Goal: Task Accomplishment & Management: Manage account settings

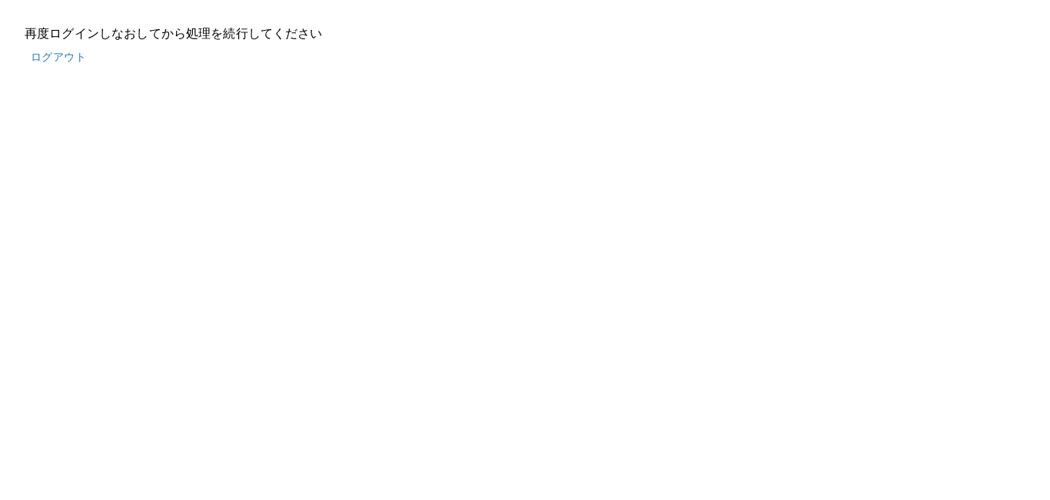
click at [60, 59] on button "ログアウト" at bounding box center [59, 57] width 68 height 28
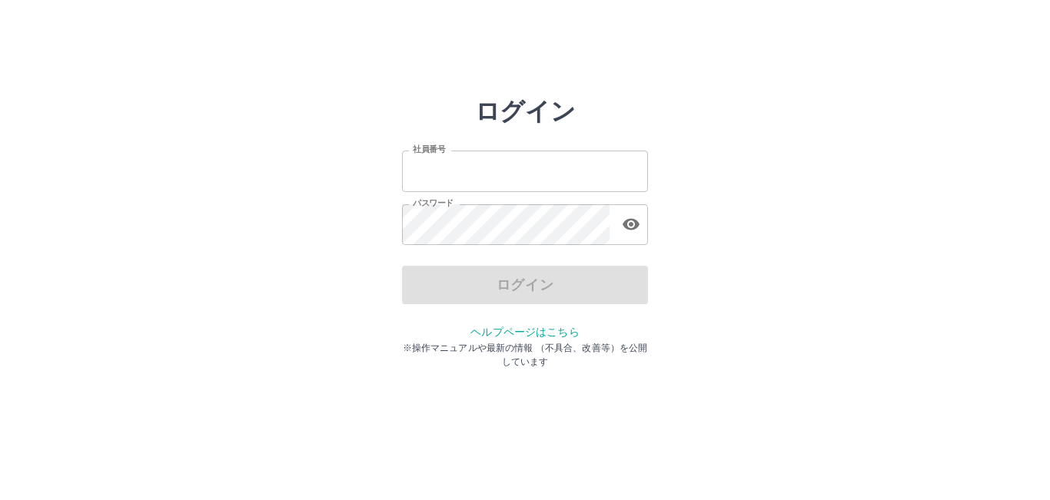
type input "*******"
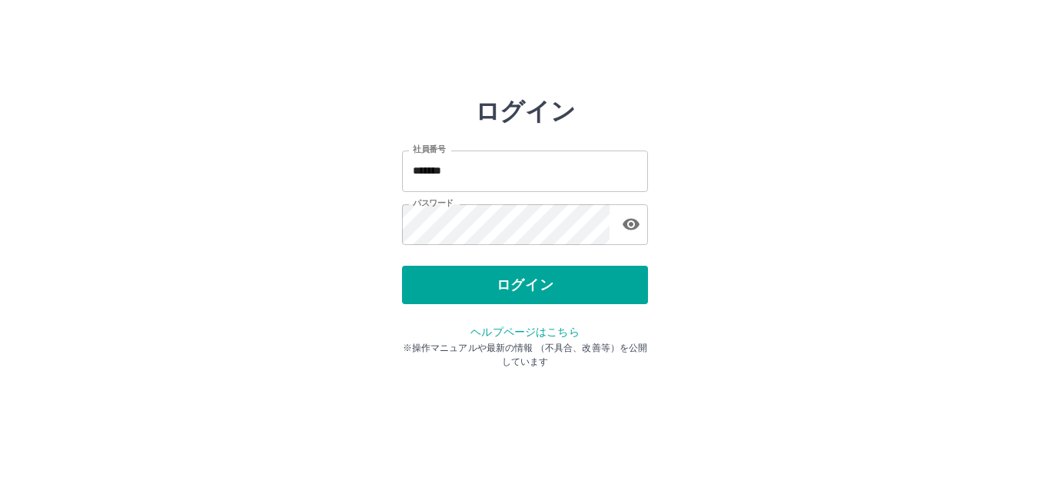
click at [440, 288] on div "ログイン" at bounding box center [525, 285] width 246 height 38
click at [440, 288] on button "ログイン" at bounding box center [525, 285] width 246 height 38
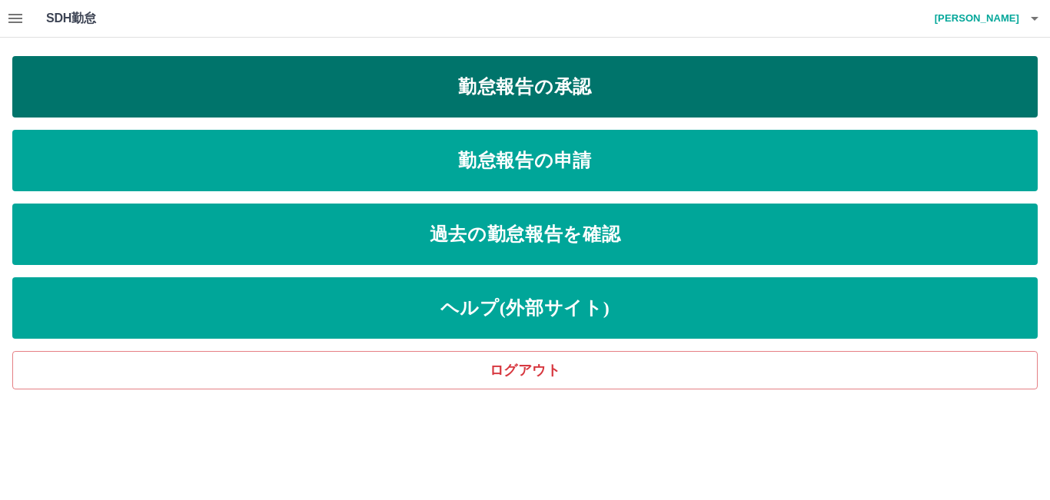
click at [616, 91] on link "勤怠報告の承認" at bounding box center [524, 86] width 1025 height 61
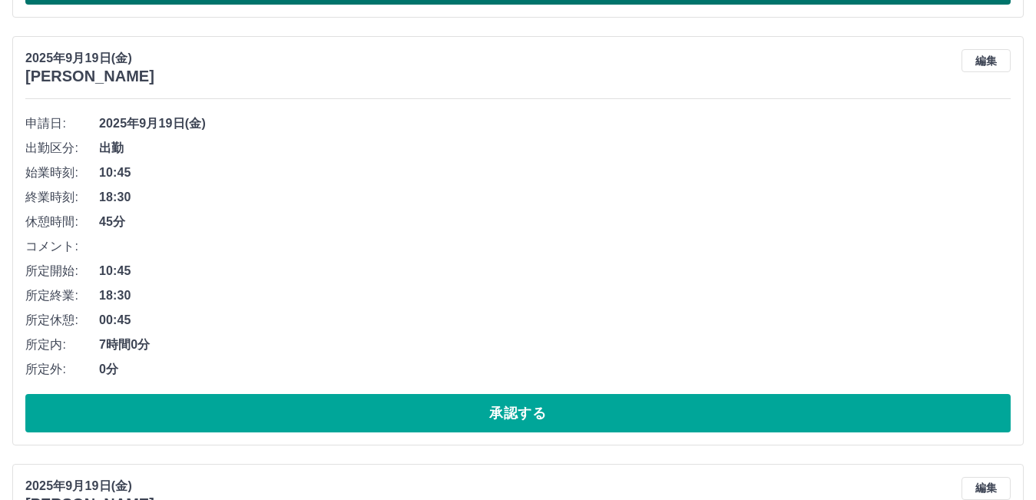
scroll to position [2305, 0]
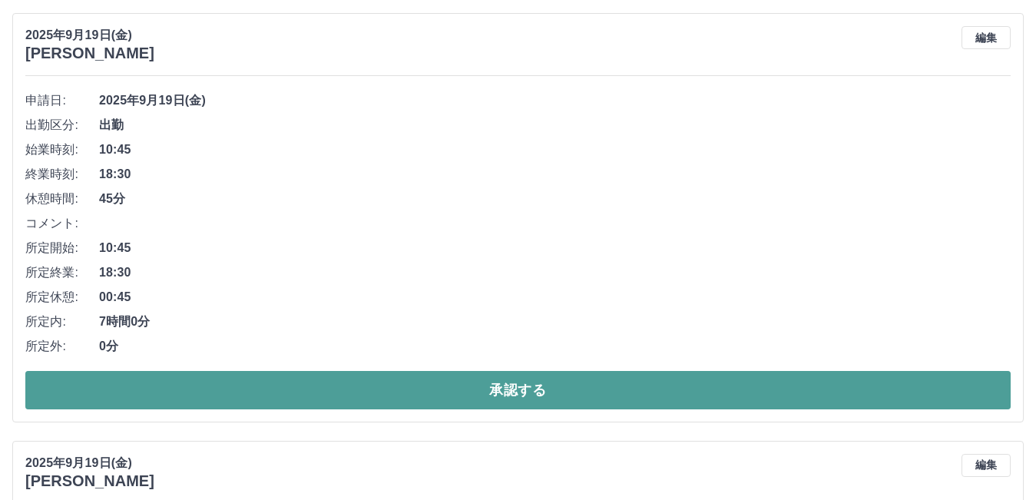
click at [413, 386] on button "承認する" at bounding box center [518, 390] width 986 height 38
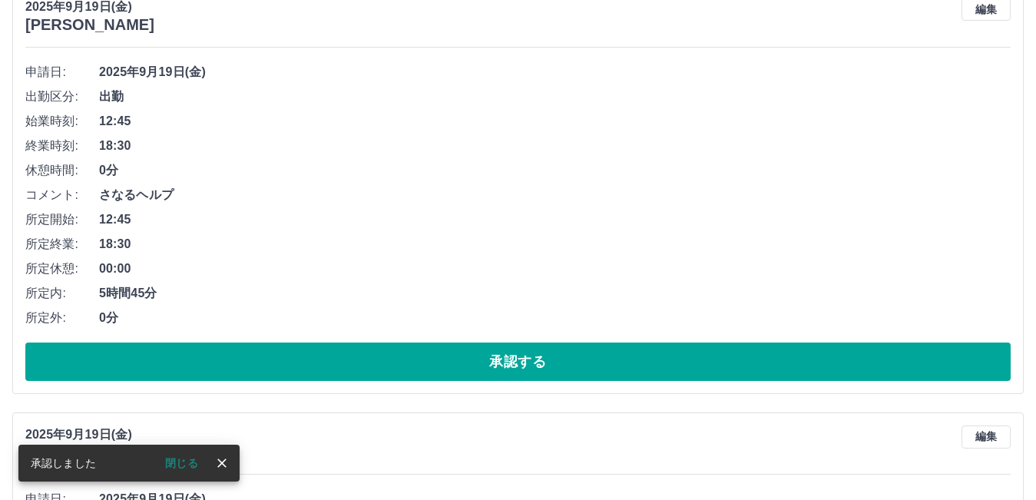
scroll to position [2338, 0]
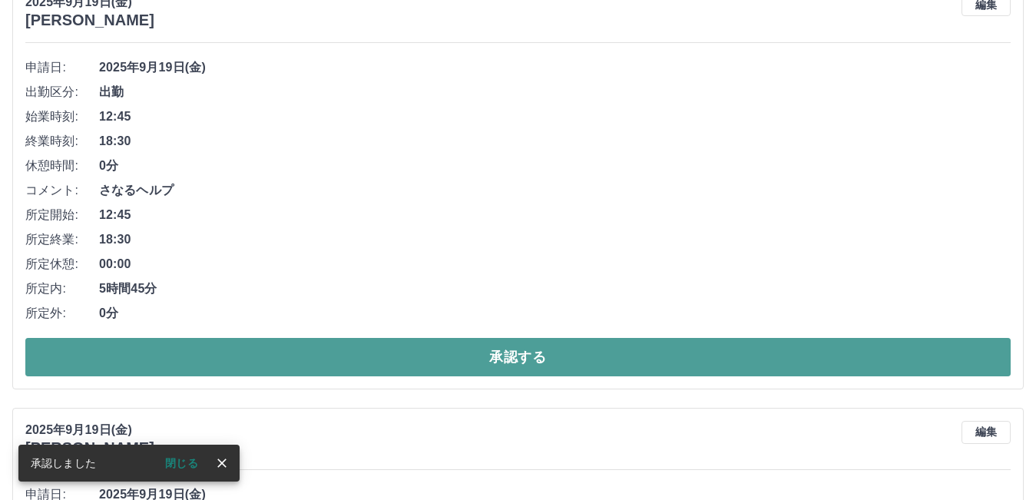
click at [507, 366] on button "承認する" at bounding box center [518, 357] width 986 height 38
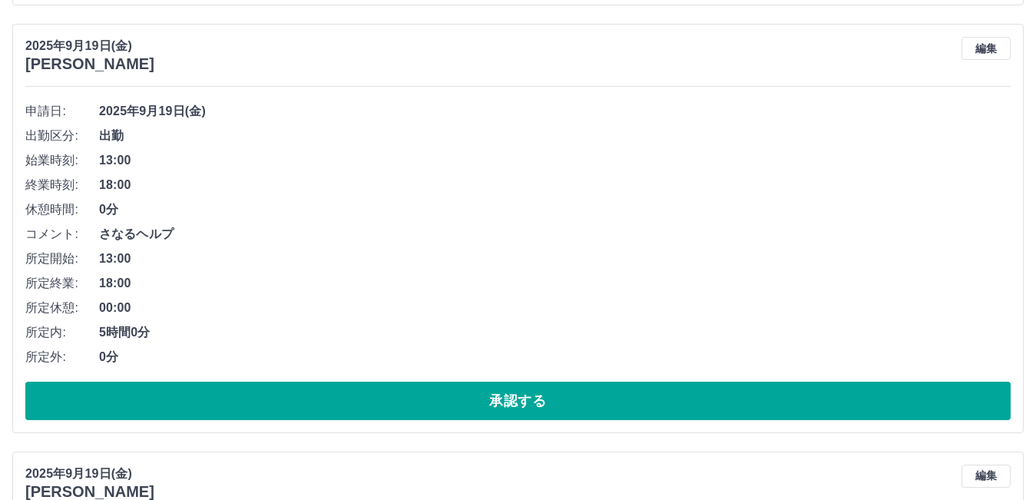
scroll to position [2371, 0]
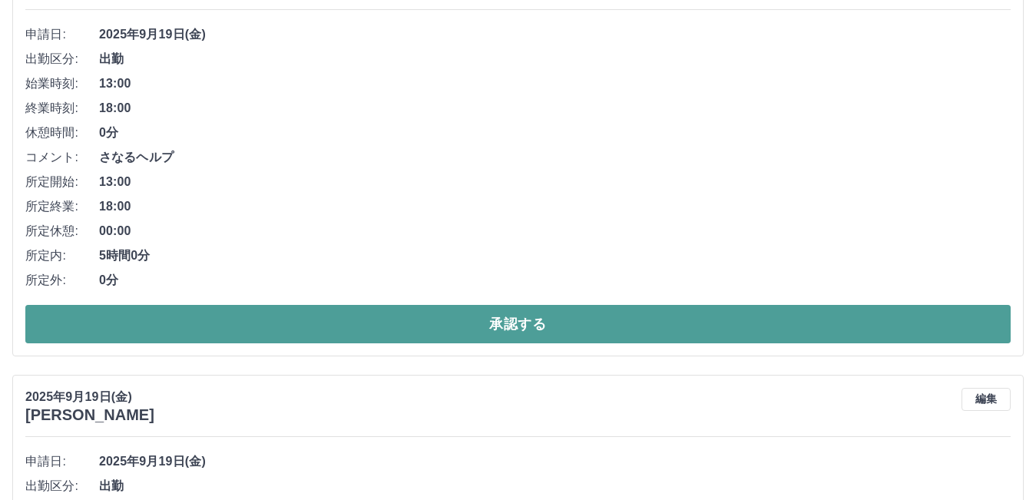
click at [473, 328] on button "承認する" at bounding box center [518, 324] width 986 height 38
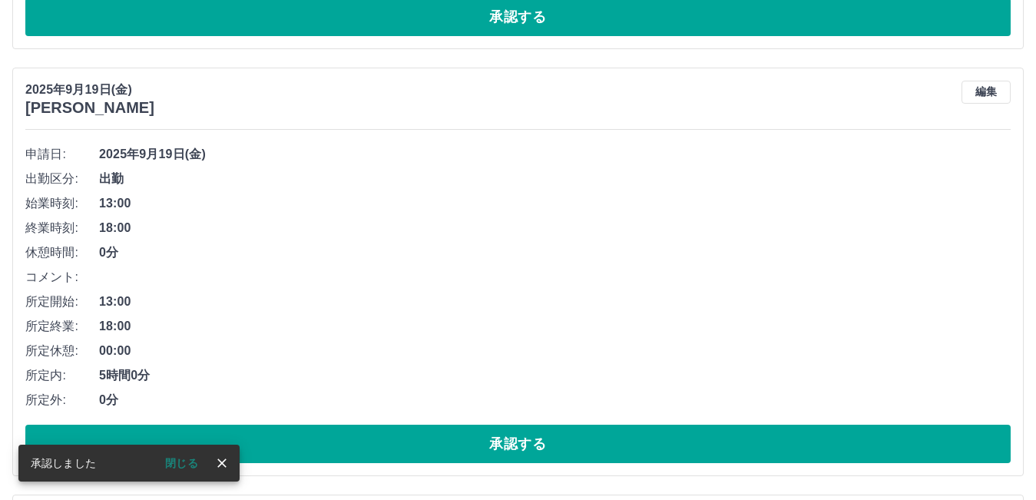
scroll to position [2250, 0]
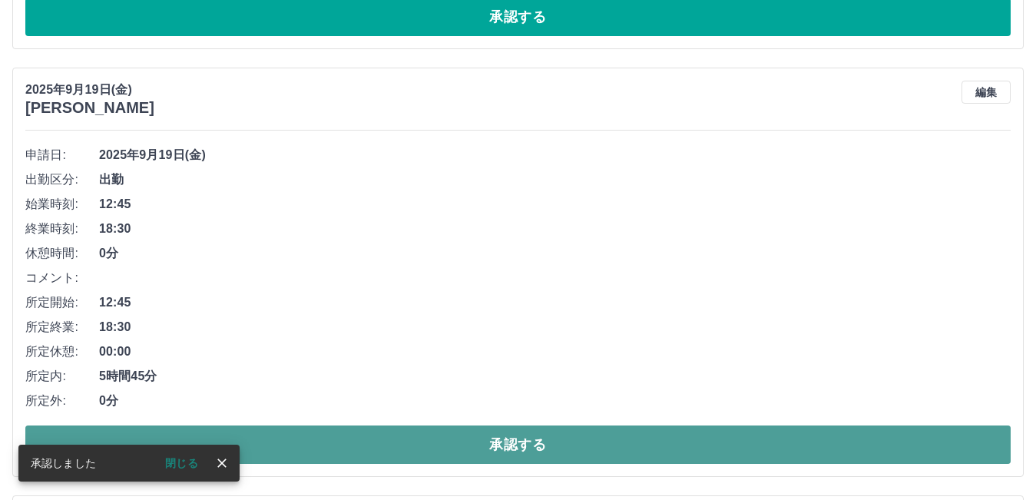
click at [395, 449] on button "承認する" at bounding box center [518, 445] width 986 height 38
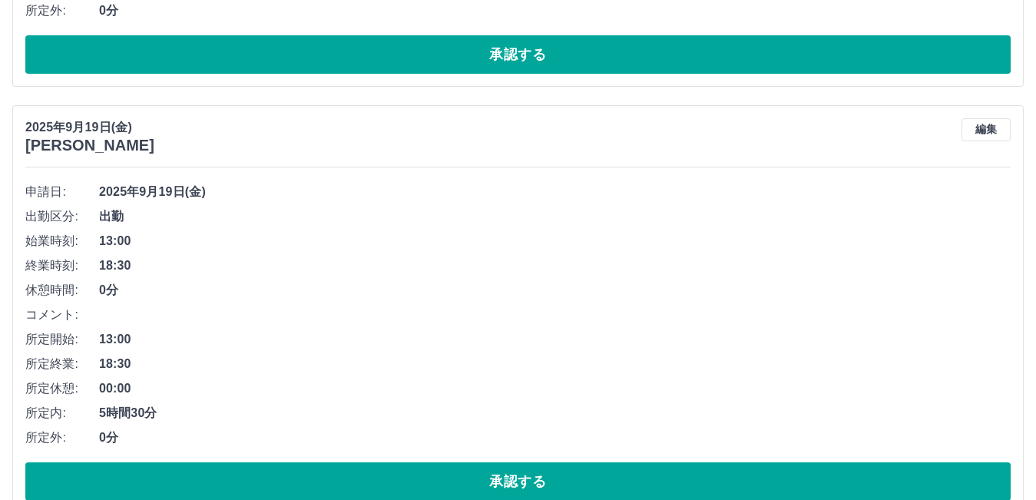
scroll to position [2668, 0]
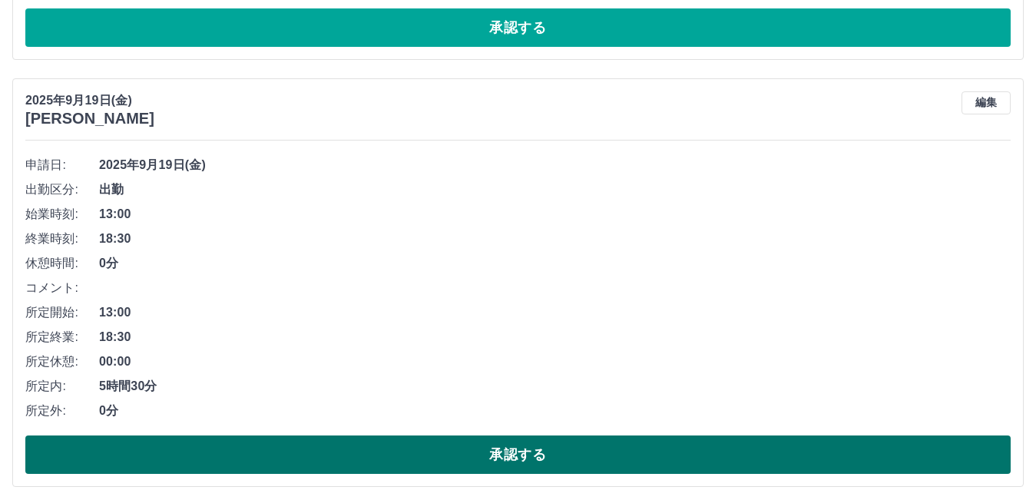
click at [599, 446] on button "承認する" at bounding box center [518, 455] width 986 height 38
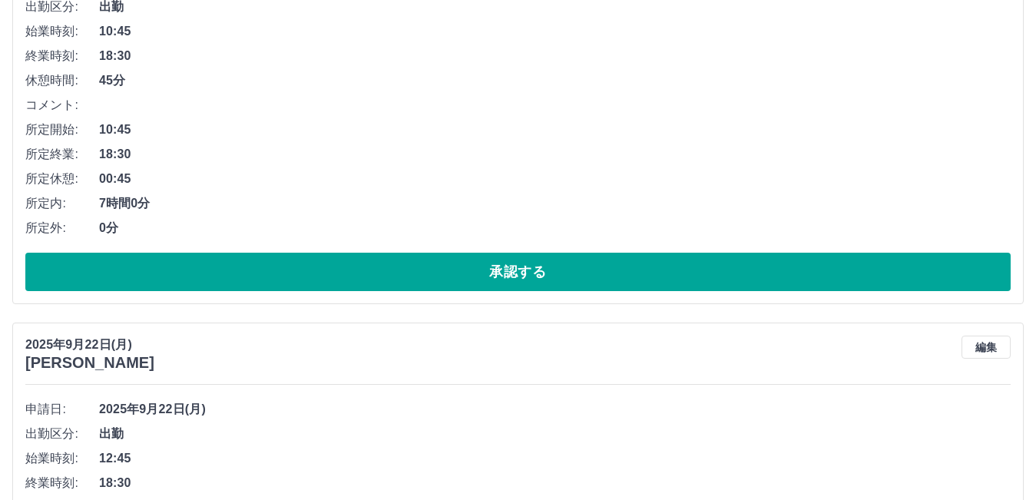
scroll to position [0, 0]
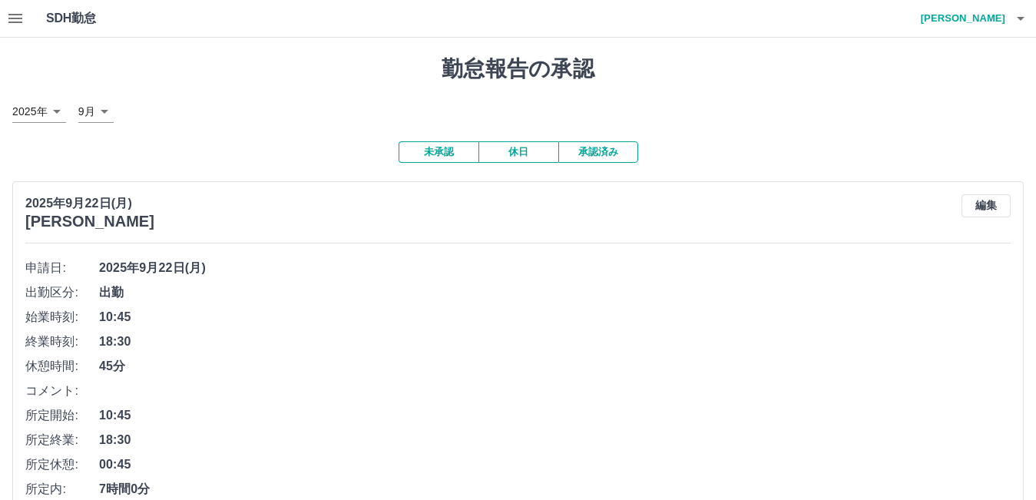
click at [618, 147] on button "承認済み" at bounding box center [599, 152] width 80 height 22
click at [432, 157] on button "未承認" at bounding box center [439, 152] width 80 height 22
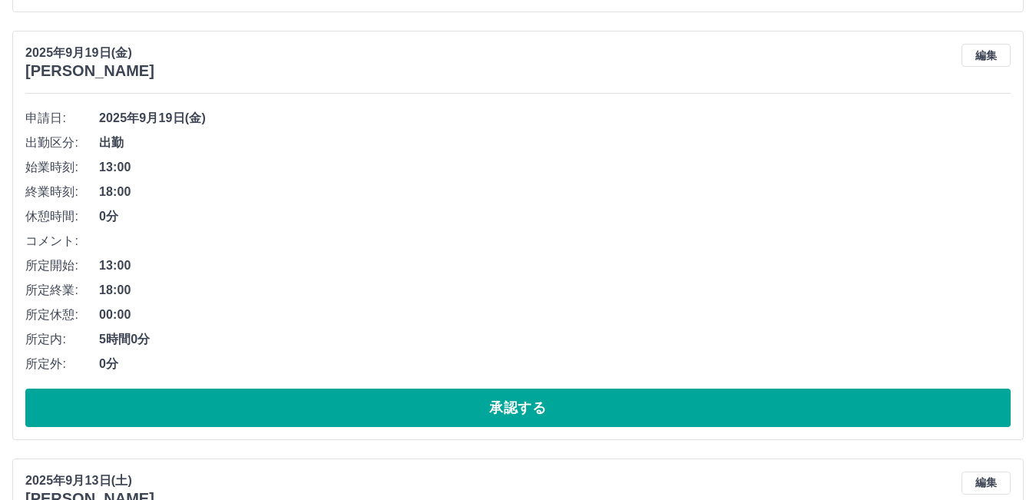
scroll to position [2305, 0]
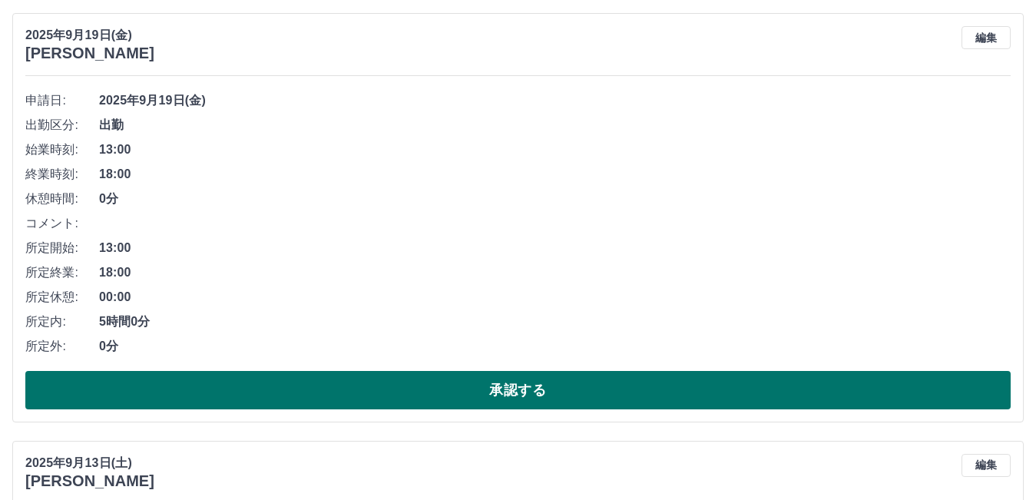
click at [518, 380] on button "承認する" at bounding box center [518, 390] width 986 height 38
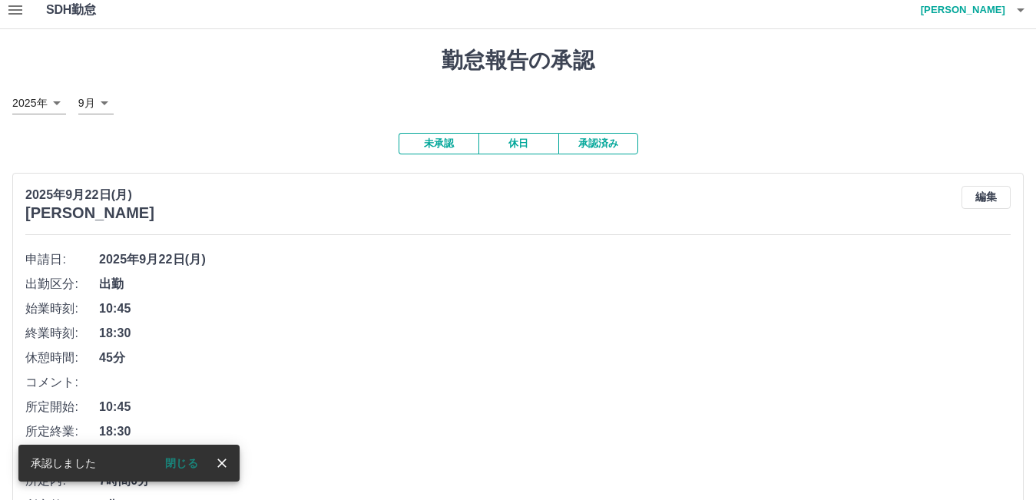
scroll to position [0, 0]
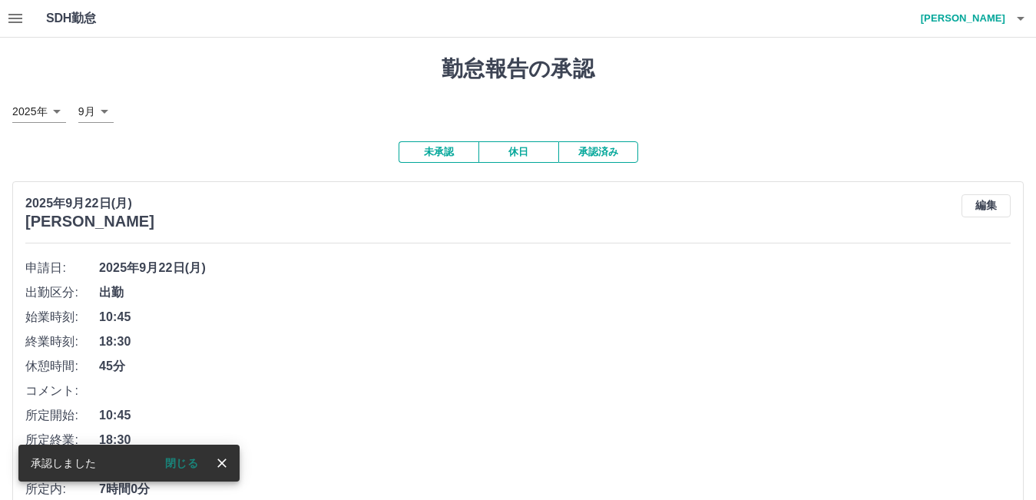
click at [496, 153] on button "休日" at bounding box center [519, 152] width 80 height 22
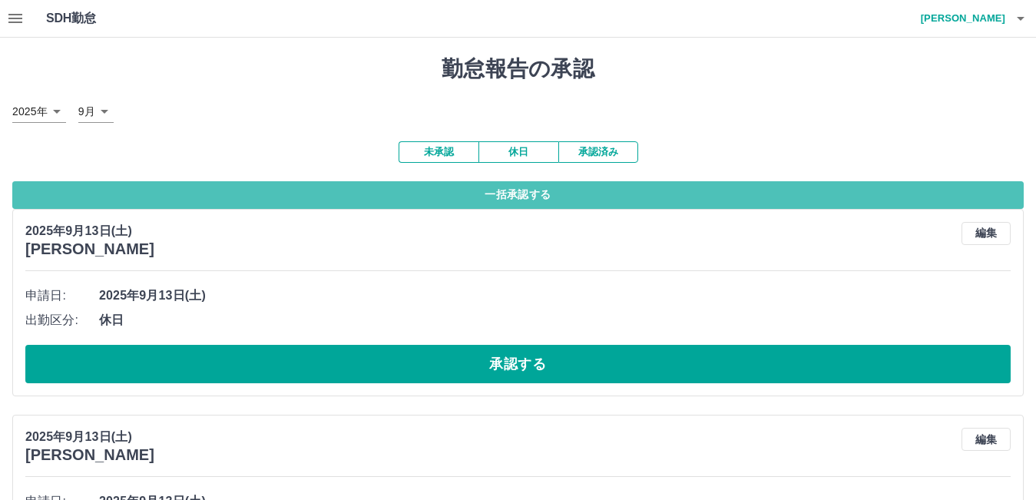
click at [587, 195] on button "一括承認する" at bounding box center [518, 195] width 1012 height 28
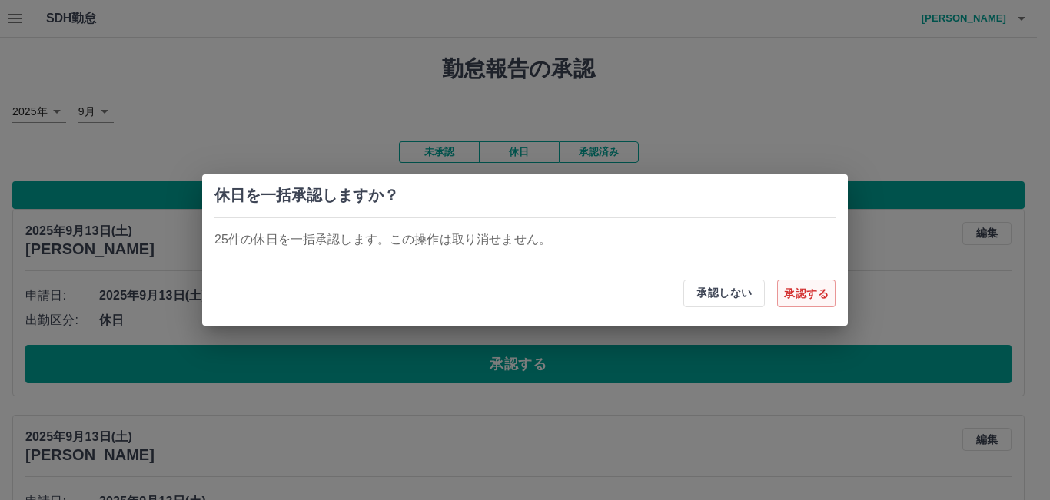
click at [796, 292] on button "承認する" at bounding box center [806, 294] width 58 height 28
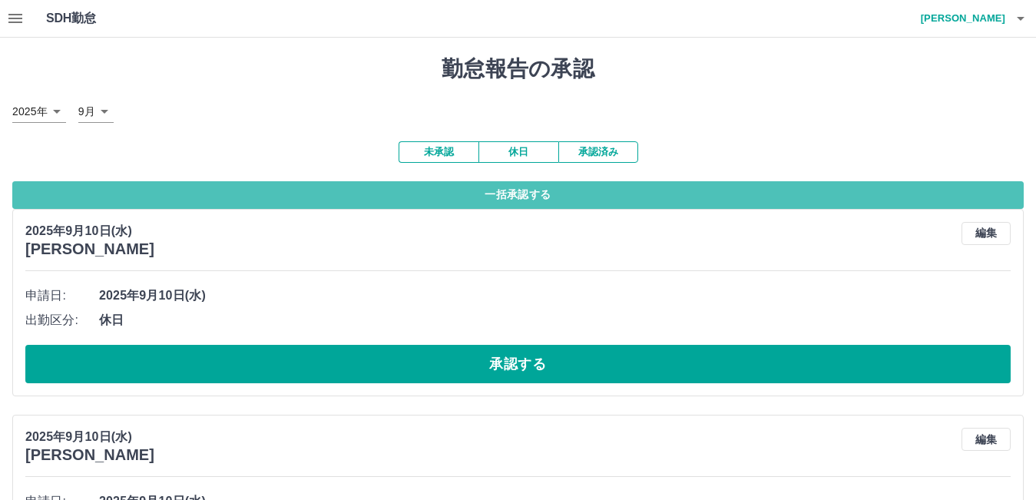
click at [522, 194] on button "一括承認する" at bounding box center [518, 195] width 1012 height 28
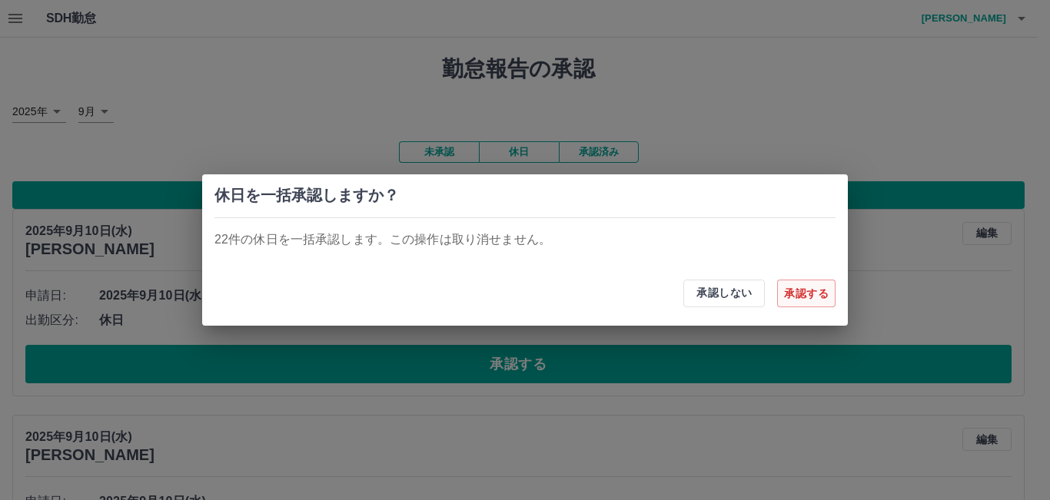
click at [794, 292] on button "承認する" at bounding box center [806, 294] width 58 height 28
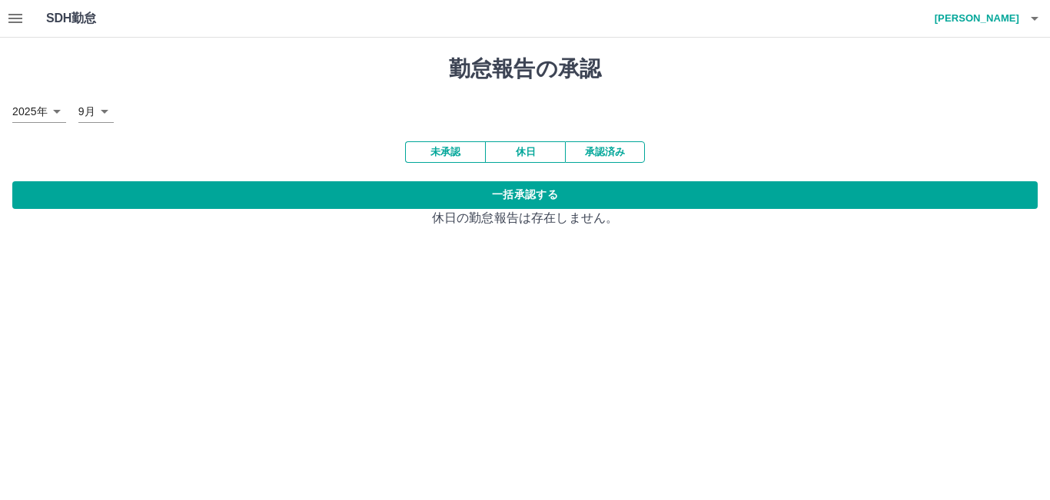
click at [438, 152] on button "未承認" at bounding box center [445, 152] width 80 height 22
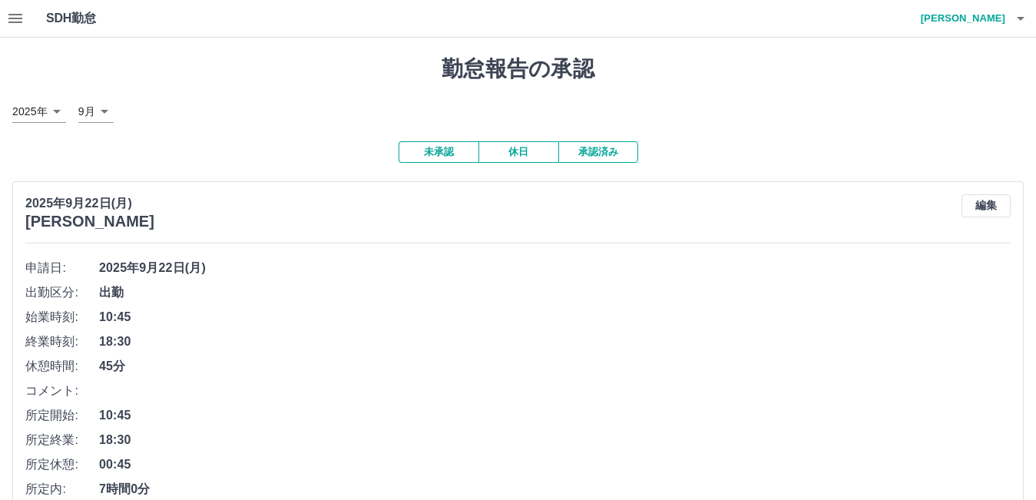
click at [436, 158] on button "未承認" at bounding box center [439, 152] width 80 height 22
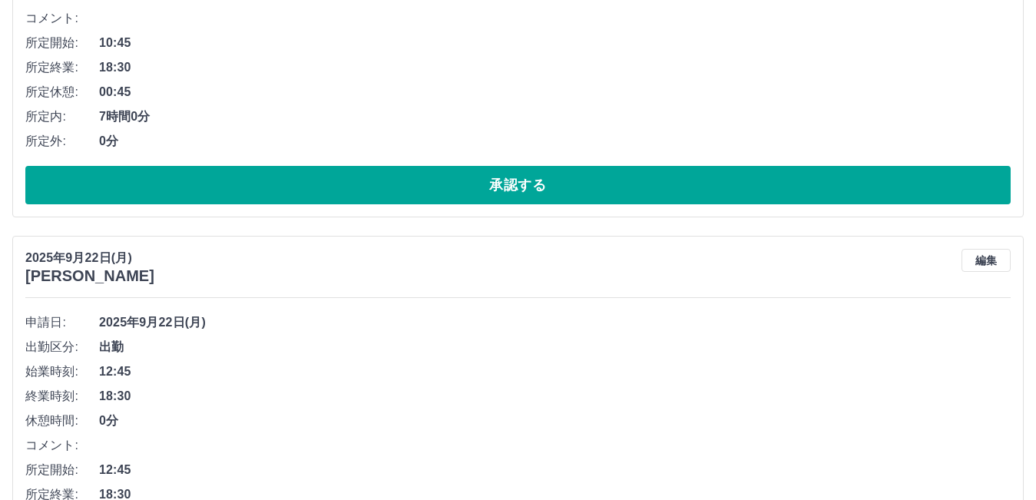
scroll to position [77, 0]
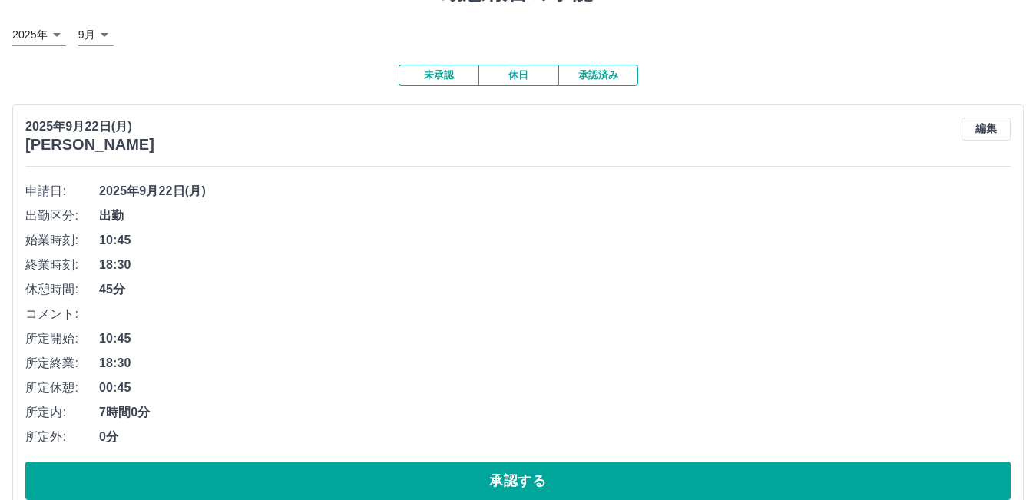
click at [625, 78] on button "承認済み" at bounding box center [599, 76] width 80 height 22
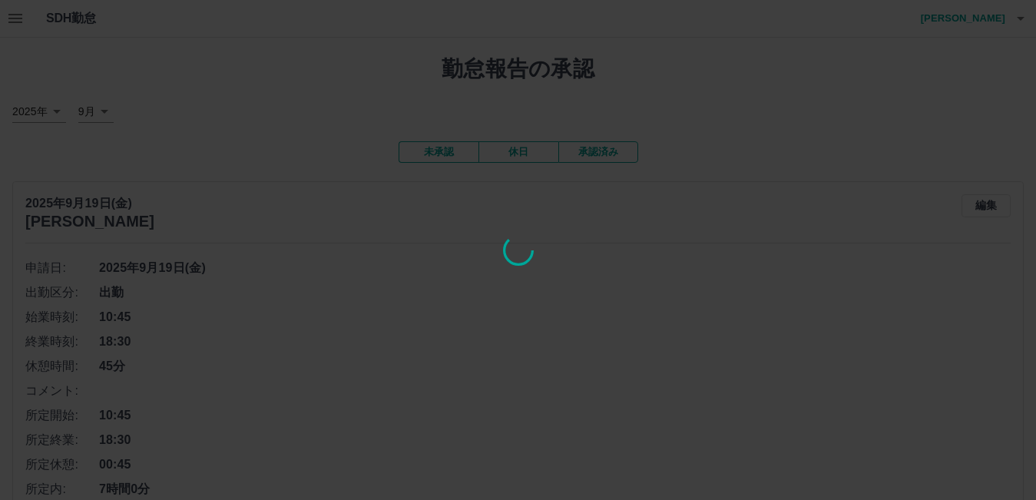
click at [429, 151] on div at bounding box center [518, 250] width 1036 height 500
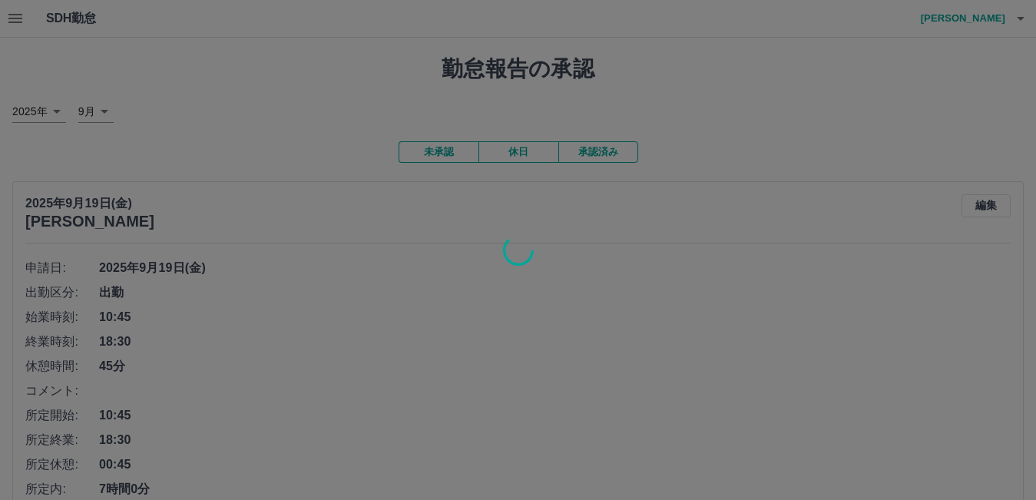
click at [431, 148] on div at bounding box center [518, 250] width 1036 height 500
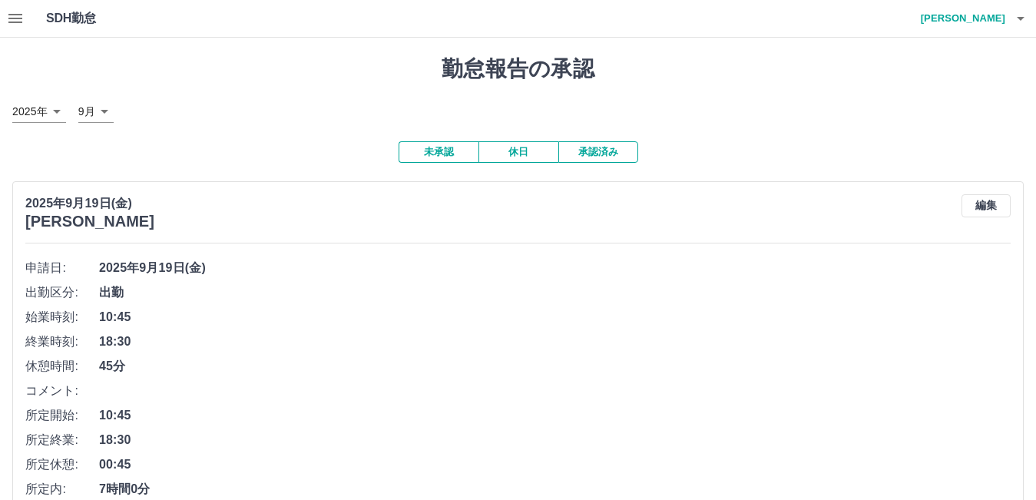
click at [433, 148] on button "未承認" at bounding box center [439, 152] width 80 height 22
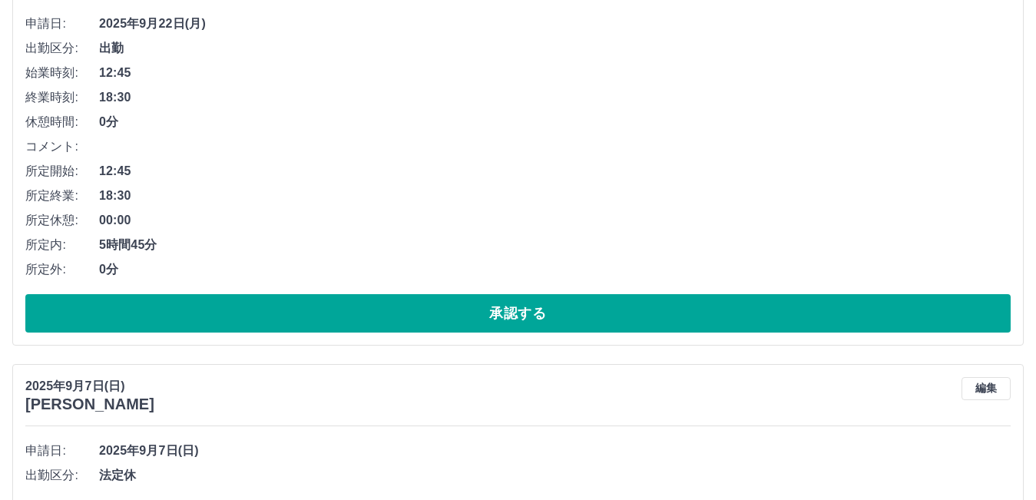
scroll to position [2659, 0]
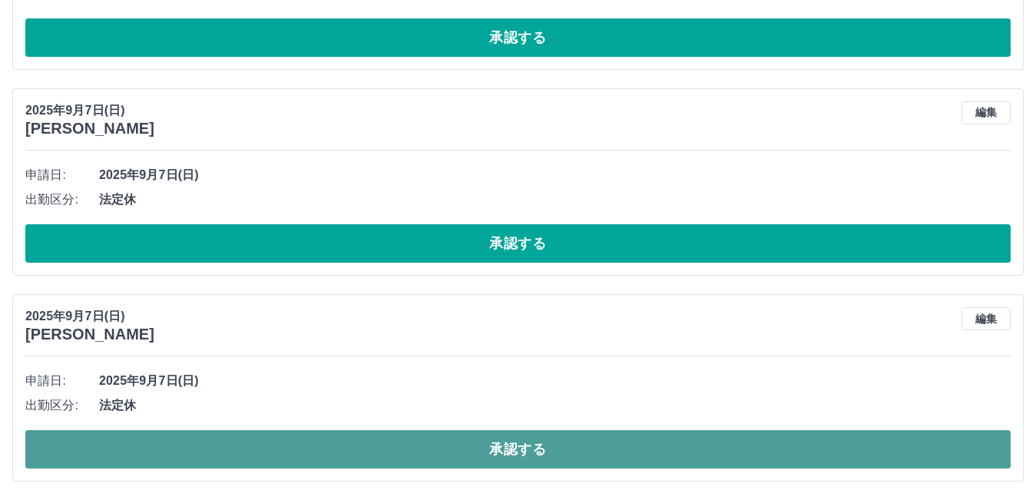
click at [342, 451] on button "承認する" at bounding box center [518, 449] width 986 height 38
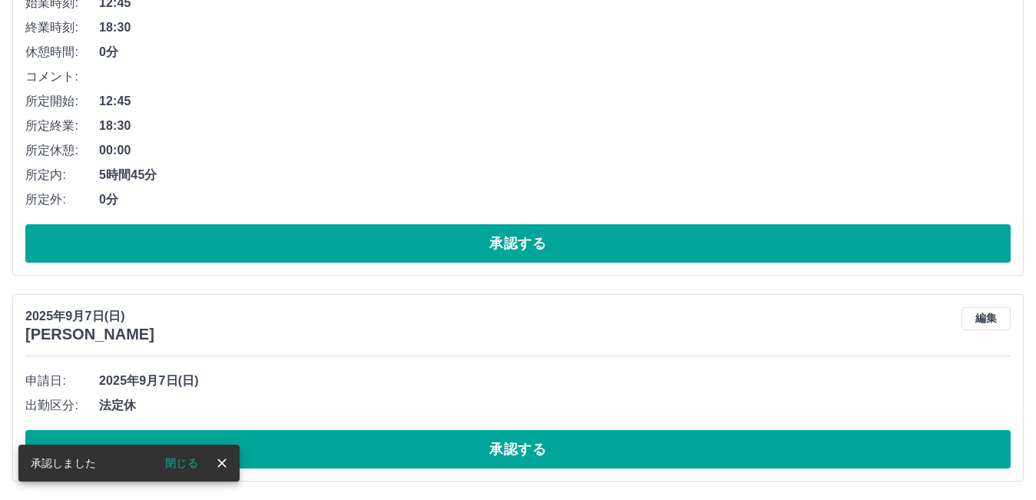
scroll to position [2453, 0]
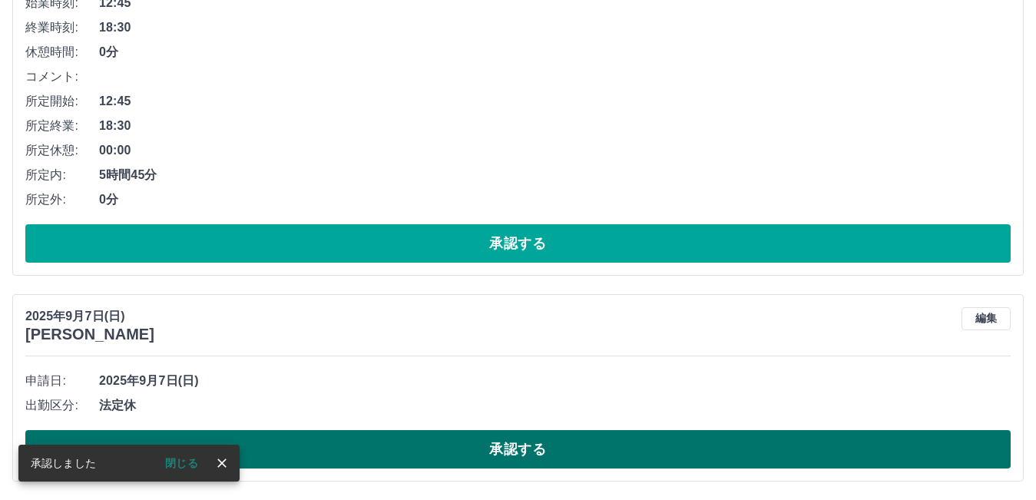
click at [527, 446] on button "承認する" at bounding box center [518, 449] width 986 height 38
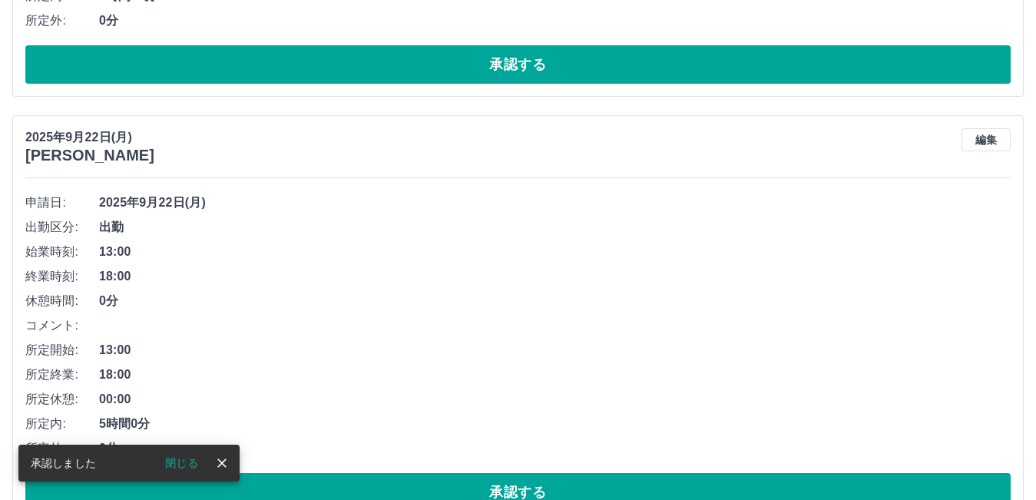
scroll to position [634, 0]
